Goal: Information Seeking & Learning: Learn about a topic

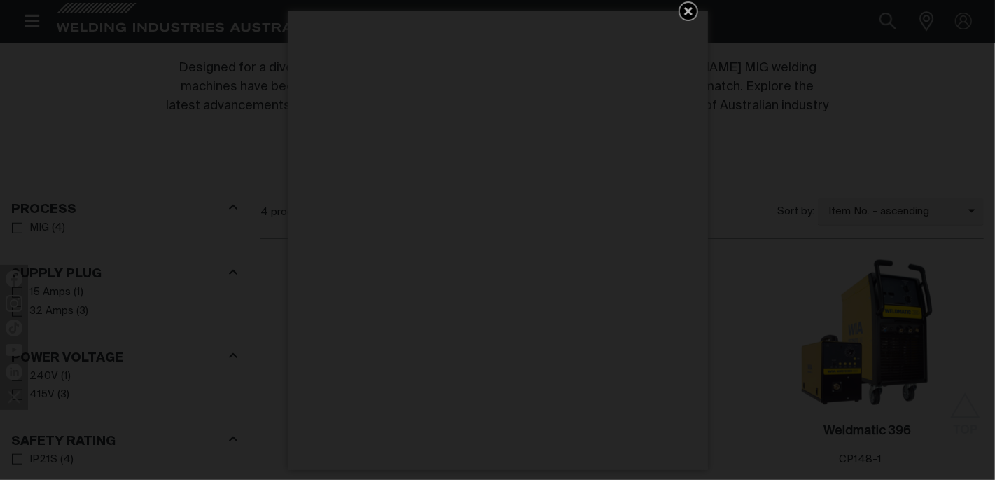
scroll to position [602, 0]
click at [687, 8] on icon "Get 5 WIA Welding Guides Free!" at bounding box center [688, 11] width 17 height 17
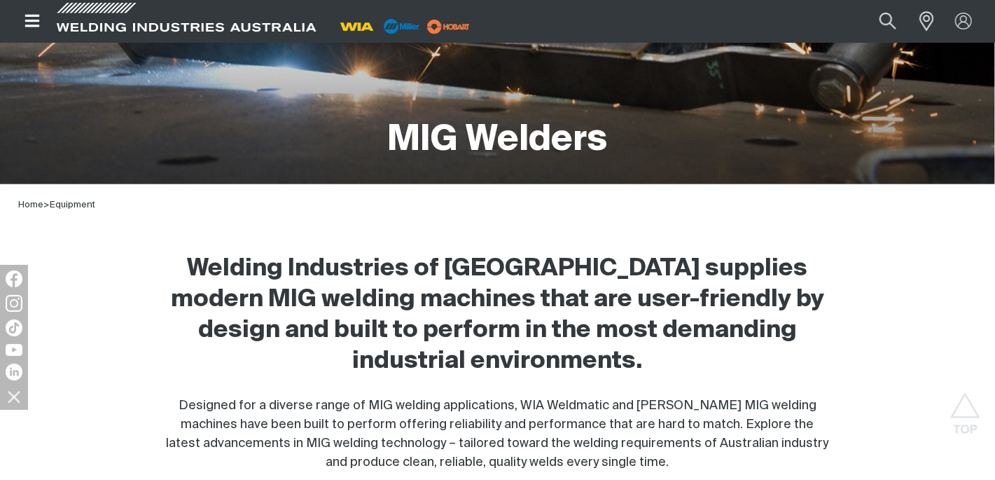
scroll to position [0, 0]
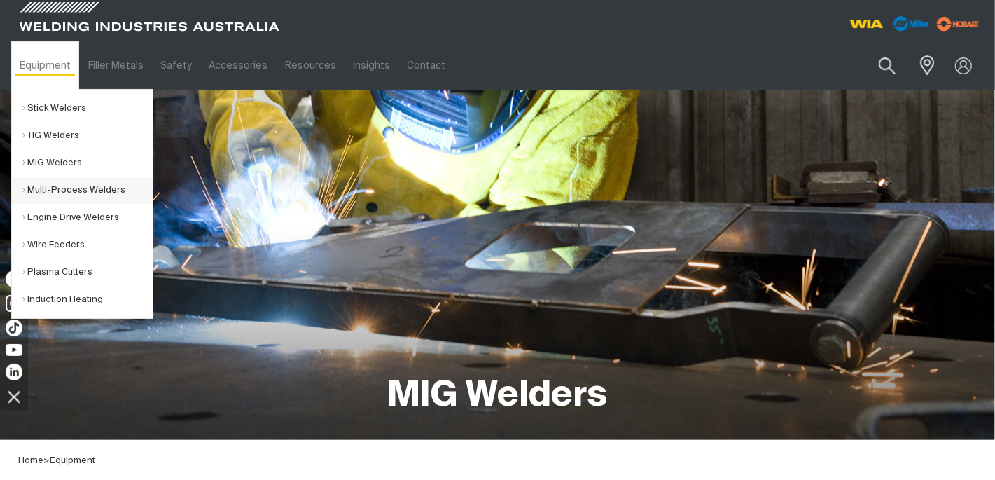
click at [65, 187] on link "Multi-Process Welders" at bounding box center [87, 190] width 130 height 27
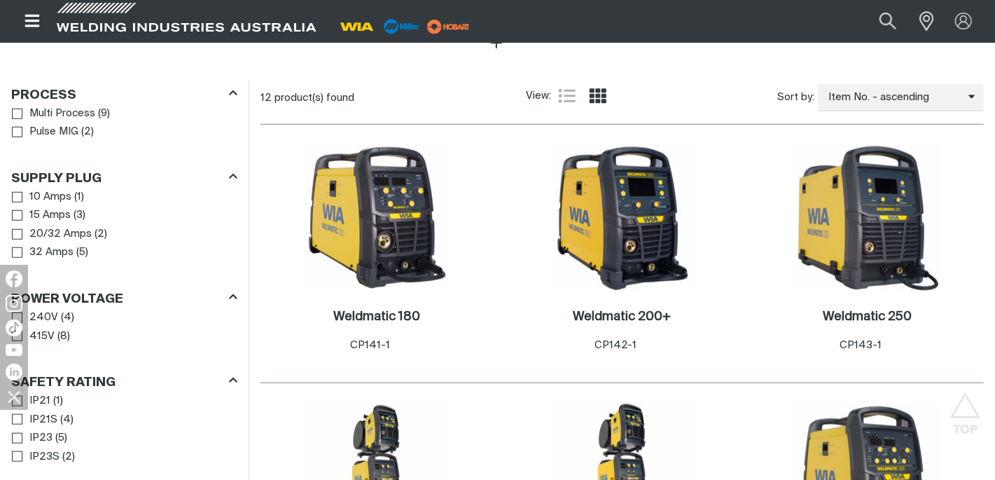
scroll to position [682, 0]
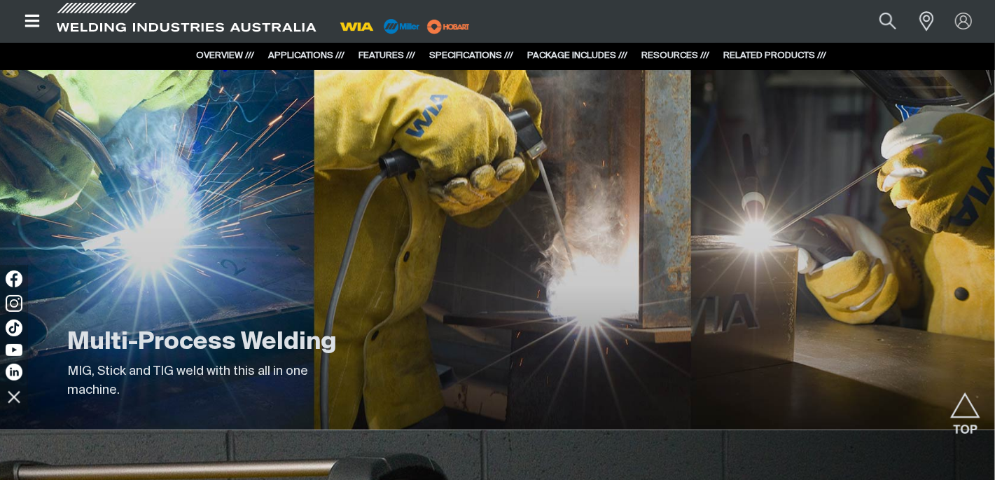
scroll to position [1594, 0]
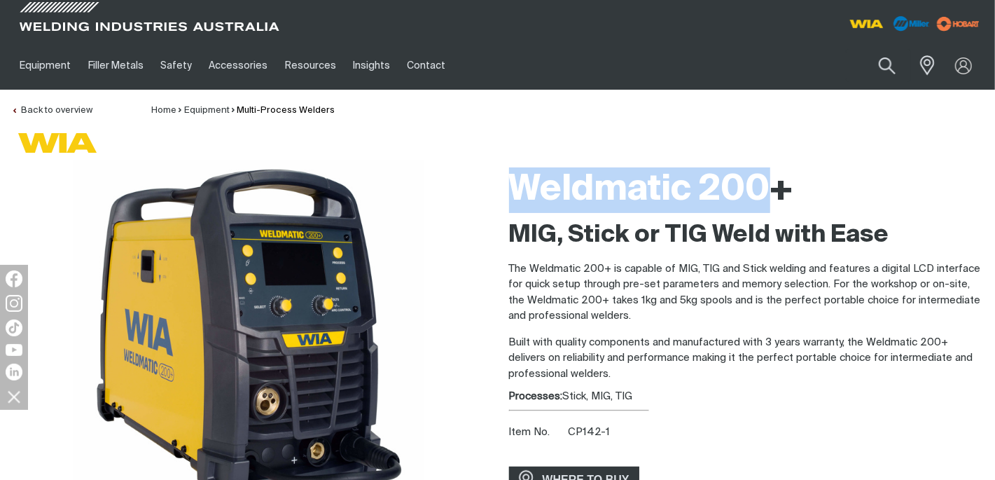
drag, startPoint x: 772, startPoint y: 188, endPoint x: 516, endPoint y: 191, distance: 256.4
click at [516, 191] on h1 "Weldmatic 200+" at bounding box center [747, 190] width 476 height 46
copy h1 "Weldmatic 200"
